Goal: Task Accomplishment & Management: Use online tool/utility

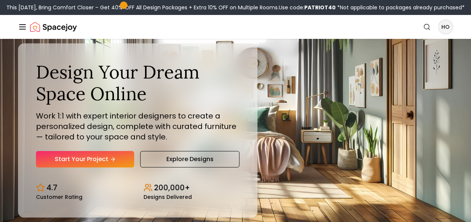
drag, startPoint x: 768, startPoint y: 1, endPoint x: 293, endPoint y: 75, distance: 480.3
click at [293, 75] on div "Design Your Dream Space Online Work 1:1 with expert interior designers to creat…" at bounding box center [235, 130] width 471 height 183
click at [58, 29] on img "Spacejoy" at bounding box center [53, 26] width 47 height 15
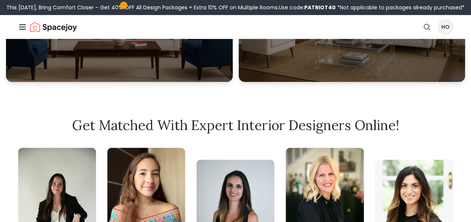
scroll to position [284, 0]
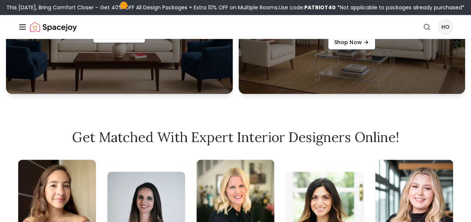
click at [22, 25] on icon "Global" at bounding box center [22, 26] width 9 height 9
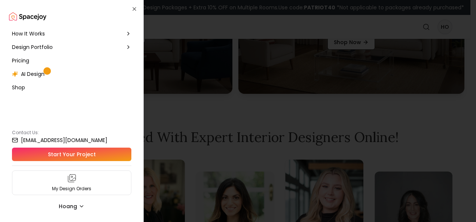
click at [30, 73] on span "AI Design" at bounding box center [33, 73] width 24 height 7
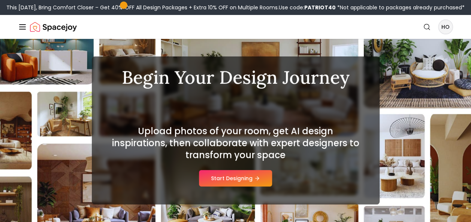
scroll to position [37, 0]
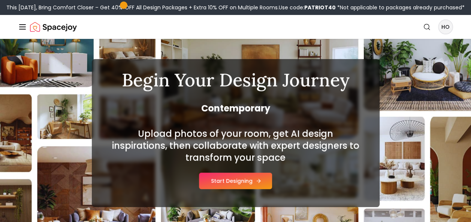
click at [231, 176] on button "Start Designing" at bounding box center [235, 181] width 73 height 16
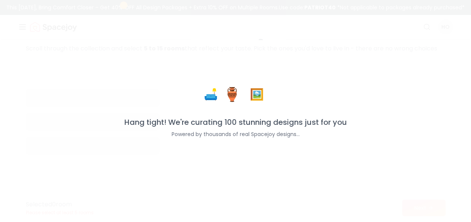
scroll to position [49, 0]
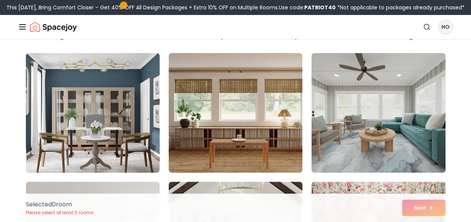
click at [132, 122] on img at bounding box center [92, 113] width 140 height 126
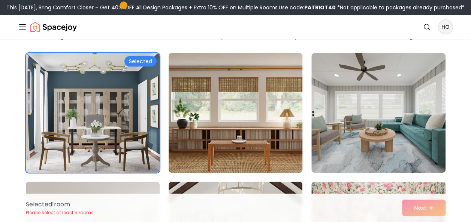
click at [219, 123] on img at bounding box center [235, 113] width 140 height 126
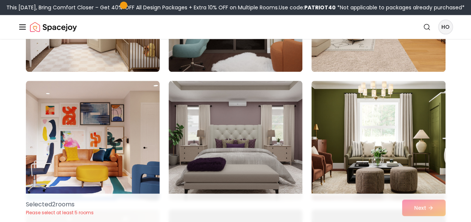
scroll to position [404, 0]
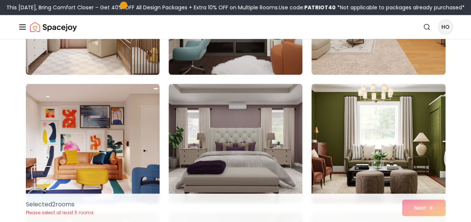
click at [114, 66] on img at bounding box center [92, 15] width 140 height 126
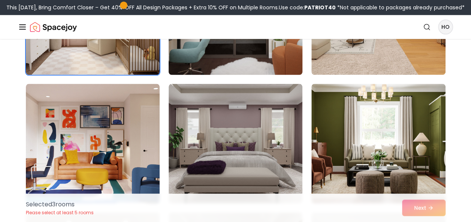
click at [204, 67] on img at bounding box center [235, 15] width 140 height 126
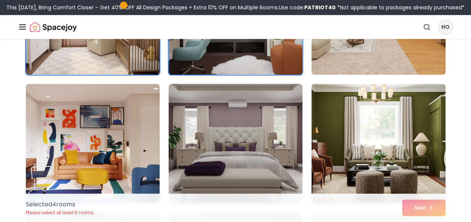
click at [221, 128] on img at bounding box center [235, 144] width 140 height 126
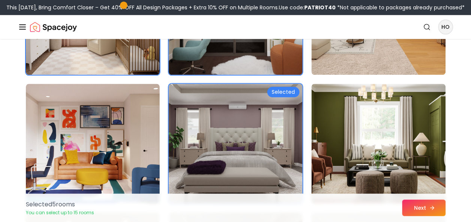
click at [429, 209] on icon at bounding box center [432, 208] width 6 height 6
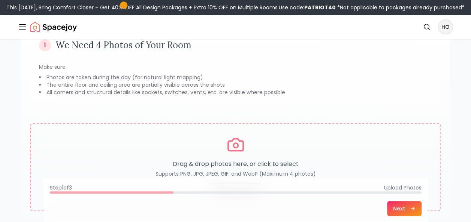
scroll to position [72, 0]
click at [397, 209] on button "Next" at bounding box center [404, 208] width 34 height 15
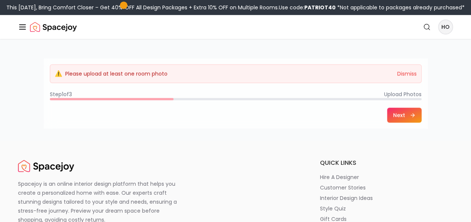
scroll to position [228, 0]
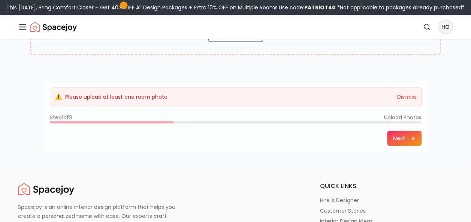
click at [395, 137] on button "Next" at bounding box center [404, 138] width 34 height 15
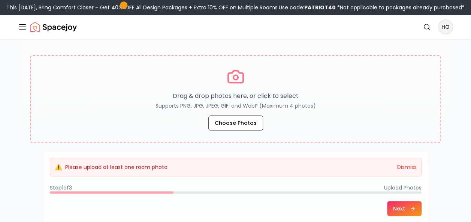
scroll to position [139, 0]
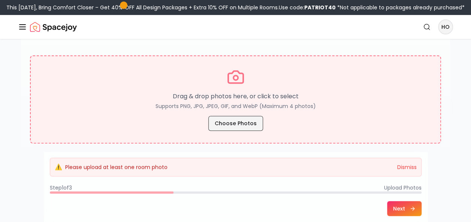
click at [245, 123] on button "Choose Photos" at bounding box center [235, 123] width 55 height 15
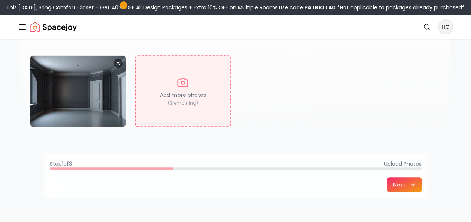
click at [404, 186] on button "Next" at bounding box center [404, 184] width 34 height 15
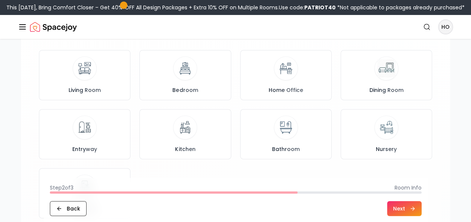
scroll to position [84, 0]
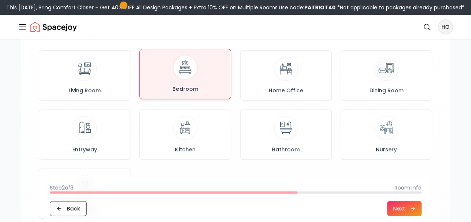
click at [164, 81] on div "Bedroom" at bounding box center [185, 73] width 79 height 37
click at [406, 210] on button "Next" at bounding box center [404, 208] width 34 height 15
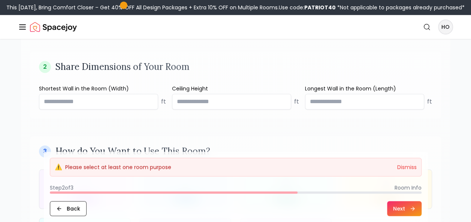
scroll to position [282, 0]
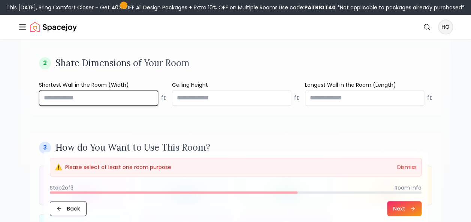
click at [124, 100] on input "number" at bounding box center [98, 98] width 119 height 16
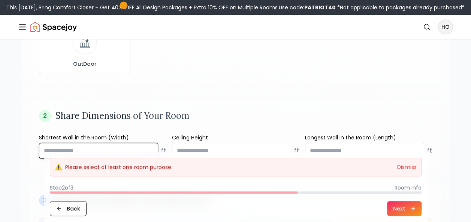
scroll to position [255, 0]
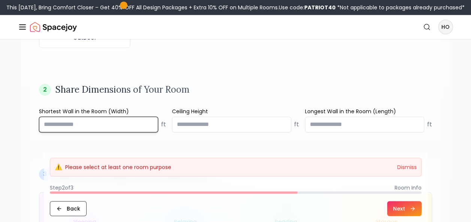
click at [117, 124] on input "***" at bounding box center [98, 125] width 119 height 16
type input "*"
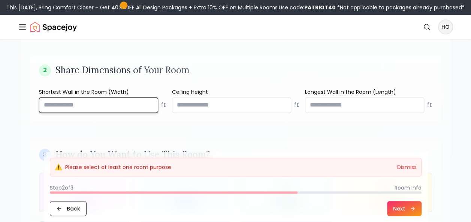
scroll to position [275, 0]
click at [102, 107] on input "number" at bounding box center [98, 105] width 119 height 16
type input "***"
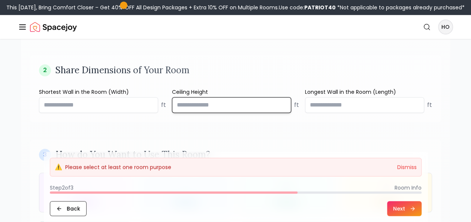
click at [201, 103] on input "number" at bounding box center [231, 105] width 119 height 16
click at [200, 103] on input "number" at bounding box center [231, 105] width 119 height 16
type input "**"
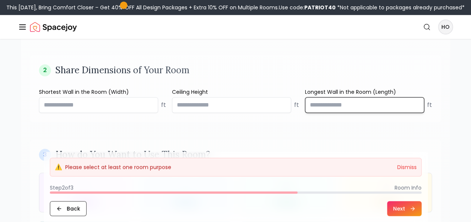
click at [322, 106] on input "number" at bounding box center [364, 105] width 119 height 16
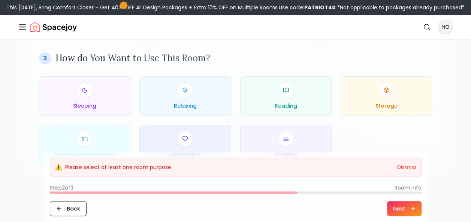
scroll to position [371, 0]
type input "***"
drag, startPoint x: 134, startPoint y: 53, endPoint x: 22, endPoint y: 93, distance: 119.1
drag, startPoint x: 143, startPoint y: 51, endPoint x: 22, endPoint y: 106, distance: 133.3
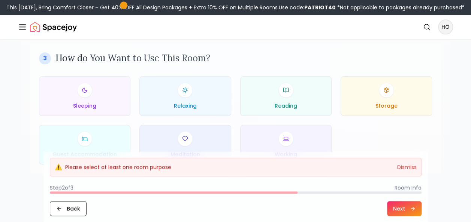
click at [106, 88] on div "Sleeping" at bounding box center [84, 95] width 79 height 27
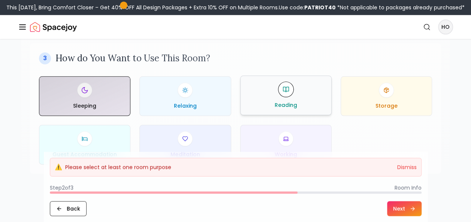
click at [267, 98] on div "Reading" at bounding box center [285, 95] width 79 height 27
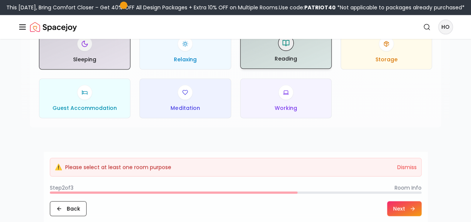
scroll to position [419, 0]
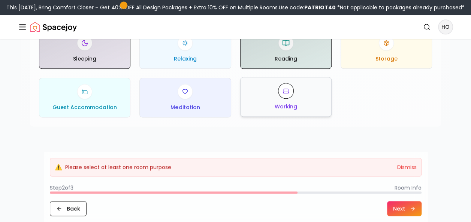
click at [280, 94] on div at bounding box center [285, 90] width 15 height 15
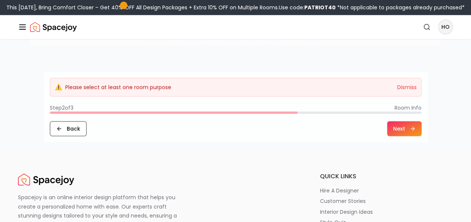
scroll to position [465, 0]
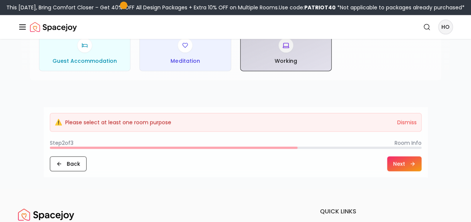
click at [407, 160] on button "Next" at bounding box center [404, 163] width 34 height 15
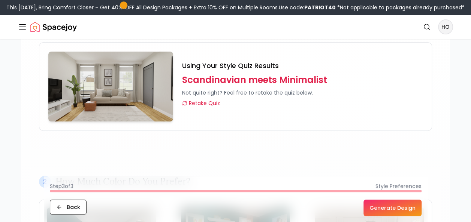
scroll to position [92, 0]
drag, startPoint x: 219, startPoint y: 102, endPoint x: 216, endPoint y: 148, distance: 46.1
click at [216, 148] on div "1 What Design Style are You Drawn to? Using Your Style Quiz Results Scandinavia…" at bounding box center [235, 80] width 411 height 140
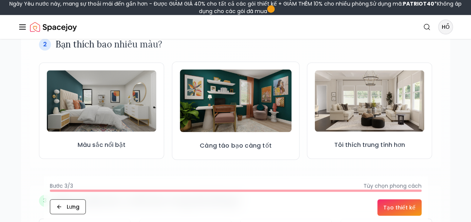
scroll to position [229, 0]
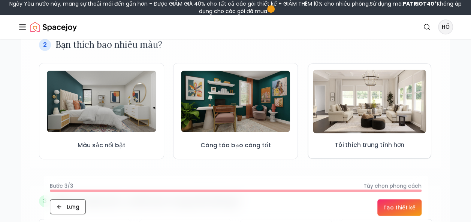
click at [361, 102] on img at bounding box center [369, 102] width 113 height 64
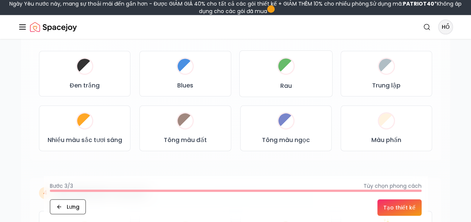
scroll to position [407, 0]
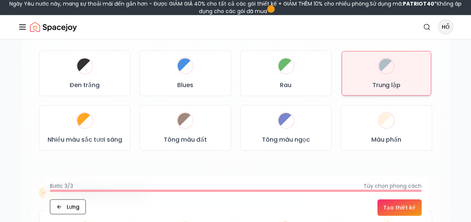
click at [370, 74] on div "Trung lập" at bounding box center [385, 73] width 77 height 32
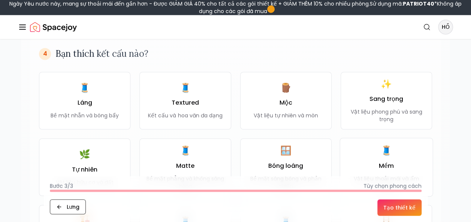
scroll to position [548, 0]
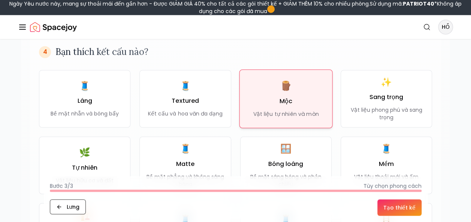
click at [255, 97] on div "🪵 Mộc Vật liệu tự nhiên và mòn" at bounding box center [286, 99] width 66 height 38
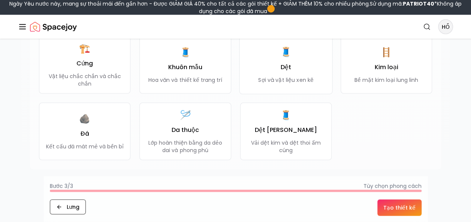
scroll to position [715, 0]
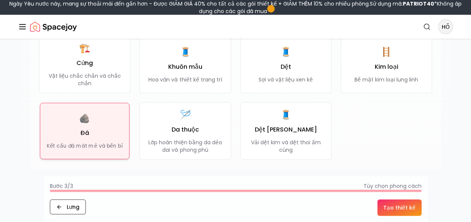
click at [73, 124] on div "🪨 Đá Kết cấu đá mát mẻ và bền bỉ" at bounding box center [85, 131] width 76 height 37
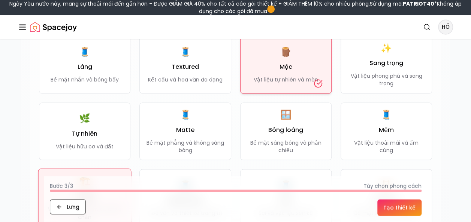
scroll to position [568, 0]
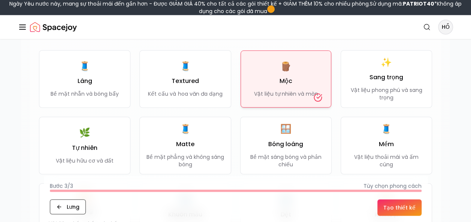
click at [271, 90] on p "Vật liệu tự nhiên và mòn" at bounding box center [285, 93] width 64 height 7
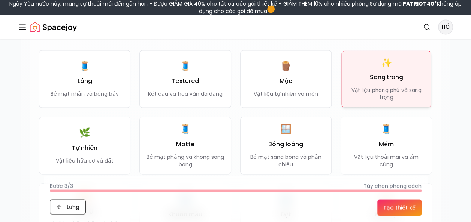
click at [390, 95] on p "Vật liệu phong phú và sang trọng" at bounding box center [385, 93] width 77 height 15
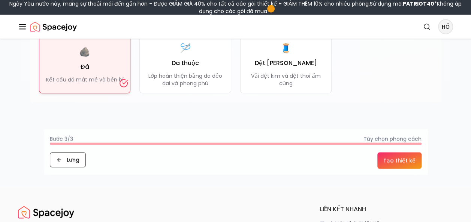
scroll to position [782, 0]
click at [408, 159] on button "Tạo thiết kế" at bounding box center [399, 160] width 44 height 16
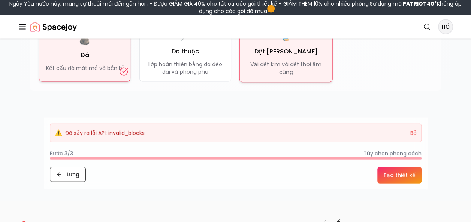
scroll to position [794, 0]
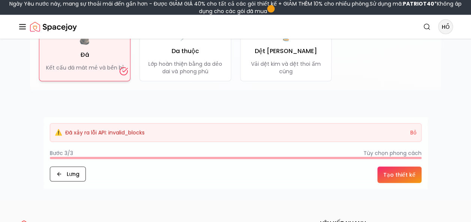
click at [395, 170] on button "Tạo thiết kế" at bounding box center [399, 175] width 44 height 16
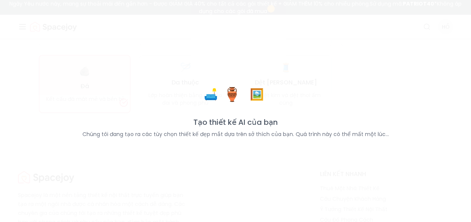
scroll to position [762, 0]
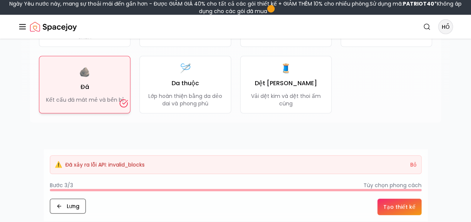
click at [398, 206] on button "Tạo thiết kế" at bounding box center [399, 207] width 44 height 16
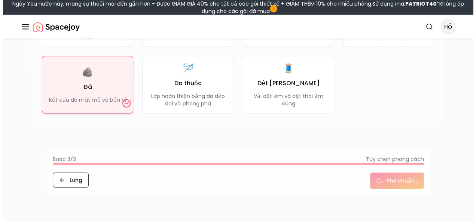
scroll to position [0, 0]
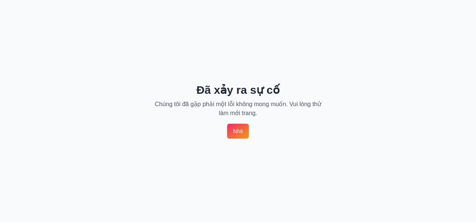
click at [227, 125] on div "Đã xảy ra sự cố Chúng tôi đã gặp phải một lỗi không mong muốn. Vui lòng thử làm…" at bounding box center [238, 111] width 476 height 222
click at [241, 131] on link "Nhà" at bounding box center [238, 131] width 22 height 15
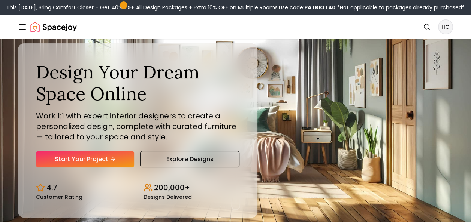
click at [23, 30] on icon "Global" at bounding box center [22, 26] width 9 height 9
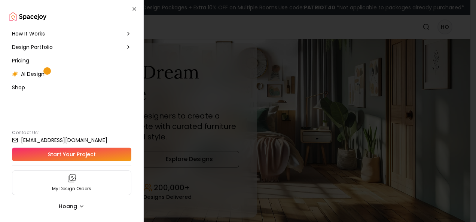
click at [31, 72] on span "AI Design" at bounding box center [33, 73] width 24 height 7
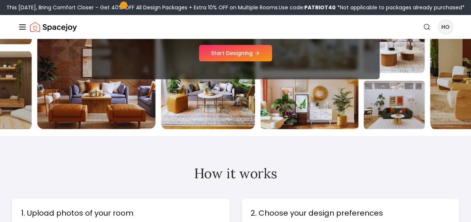
scroll to position [170, 0]
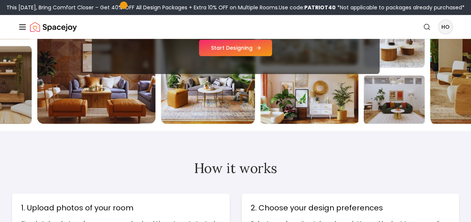
click at [228, 54] on button "Start Designing" at bounding box center [235, 48] width 73 height 16
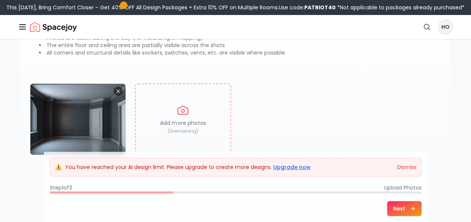
scroll to position [91, 0]
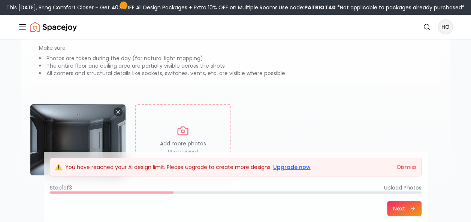
click at [400, 206] on button "Next" at bounding box center [404, 208] width 34 height 15
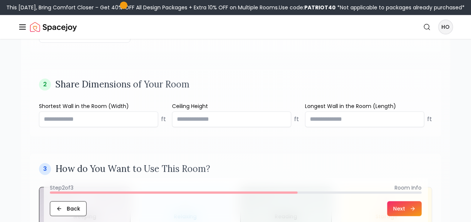
scroll to position [263, 0]
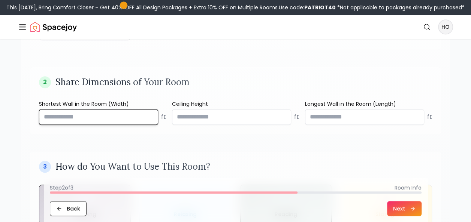
click at [120, 111] on input "***" at bounding box center [98, 117] width 119 height 16
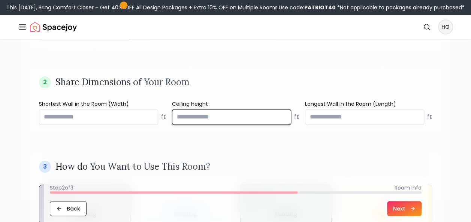
click at [221, 111] on input "**" at bounding box center [231, 117] width 119 height 16
type input "*"
click at [221, 111] on input "*" at bounding box center [231, 117] width 119 height 16
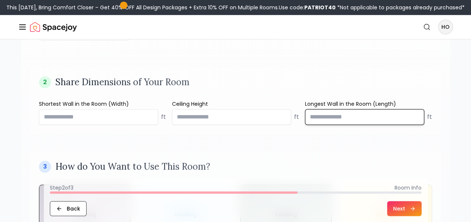
click at [341, 114] on input "***" at bounding box center [364, 117] width 119 height 16
click at [341, 114] on input "number" at bounding box center [364, 117] width 119 height 16
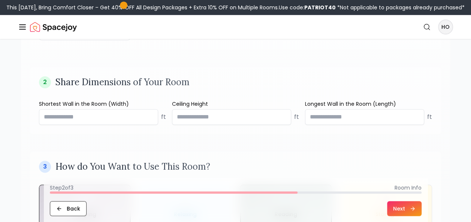
click at [320, 139] on div "1 Which Room Are You Designing? Living Room Bedroom Home Office Dining Room Ent…" at bounding box center [235, 60] width 429 height 461
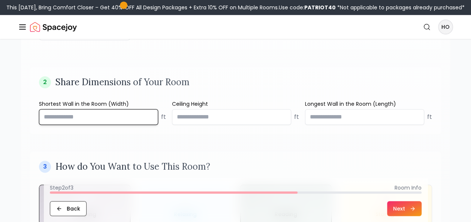
click at [87, 117] on input "number" at bounding box center [98, 117] width 119 height 16
type input "**"
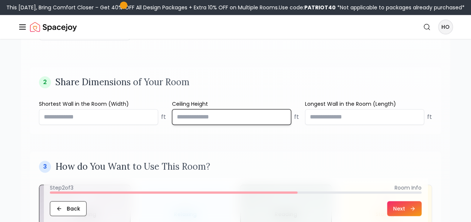
click at [201, 114] on input "number" at bounding box center [231, 117] width 119 height 16
type input "**"
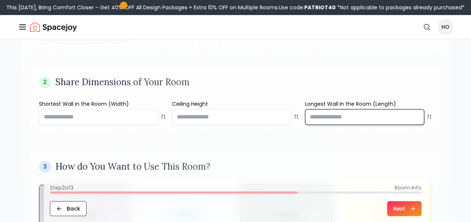
click at [330, 120] on input "number" at bounding box center [364, 117] width 119 height 16
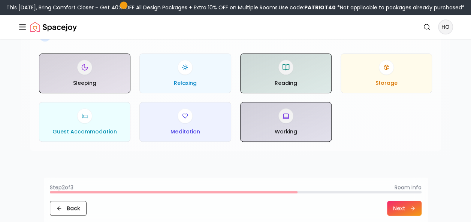
scroll to position [396, 0]
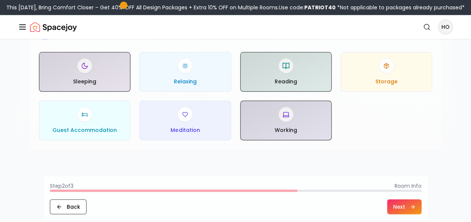
type input "***"
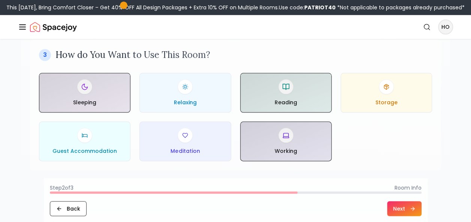
click at [399, 206] on button "Next" at bounding box center [404, 208] width 34 height 15
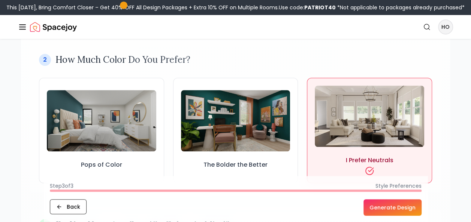
scroll to position [215, 0]
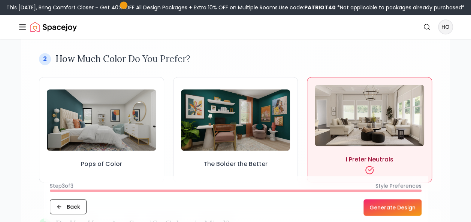
click at [393, 203] on button "Generate Design" at bounding box center [392, 208] width 58 height 16
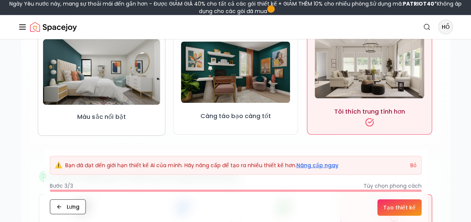
scroll to position [270, 0]
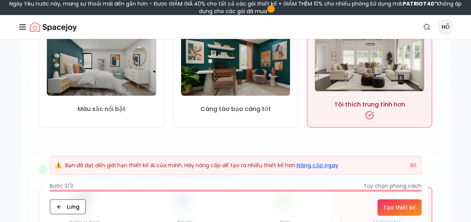
click at [400, 208] on button "Tạo thiết kế" at bounding box center [399, 208] width 44 height 16
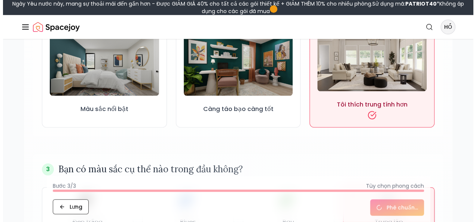
scroll to position [0, 0]
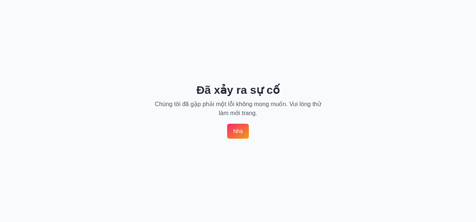
click at [234, 124] on link "Nhà" at bounding box center [238, 131] width 22 height 15
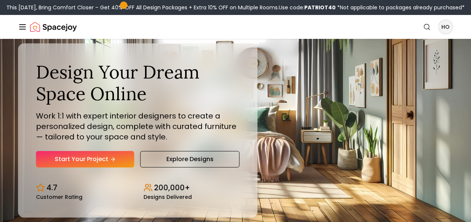
click at [20, 22] on div "Spacejoy" at bounding box center [47, 26] width 59 height 15
click at [22, 26] on icon "Global" at bounding box center [22, 26] width 9 height 9
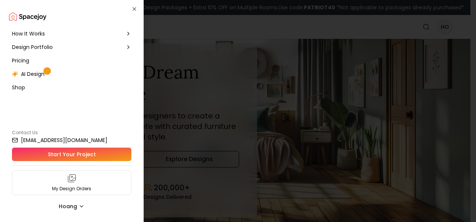
click at [31, 73] on span "AI Design" at bounding box center [33, 73] width 24 height 7
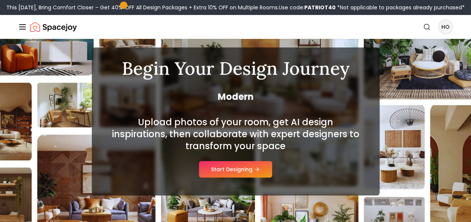
scroll to position [67, 0]
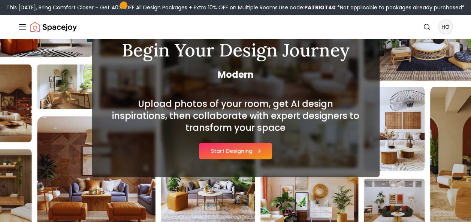
click at [228, 150] on button "Start Designing" at bounding box center [235, 151] width 73 height 16
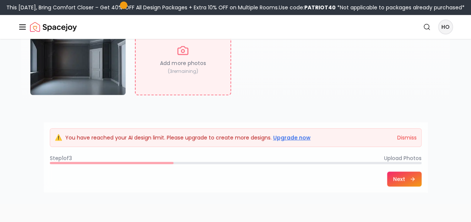
scroll to position [172, 0]
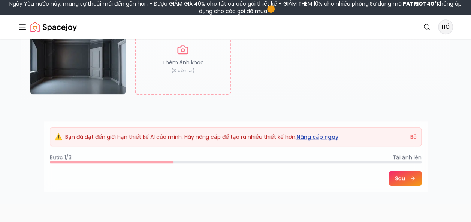
click at [318, 134] on link "Nâng cấp ngay" at bounding box center [317, 136] width 42 height 7
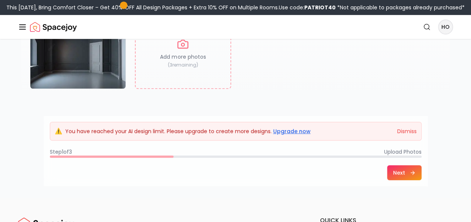
click at [404, 173] on button "Next" at bounding box center [404, 172] width 34 height 15
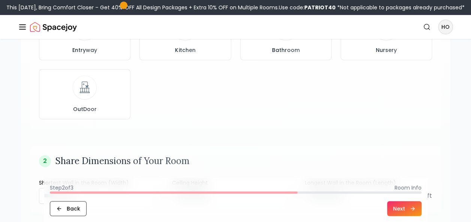
scroll to position [184, 0]
click at [393, 206] on button "Next" at bounding box center [404, 208] width 34 height 15
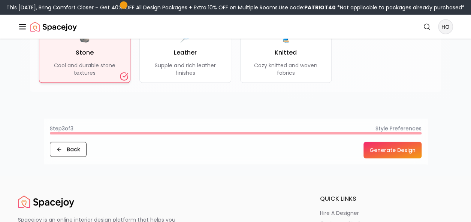
scroll to position [790, 0]
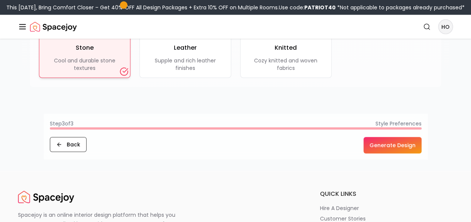
click at [380, 145] on button "Generate Design" at bounding box center [392, 145] width 58 height 16
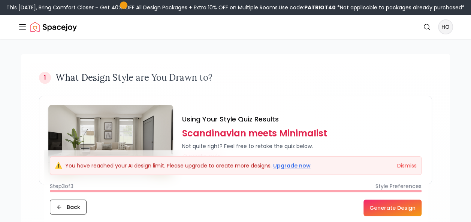
scroll to position [0, 0]
